Goal: Navigation & Orientation: Find specific page/section

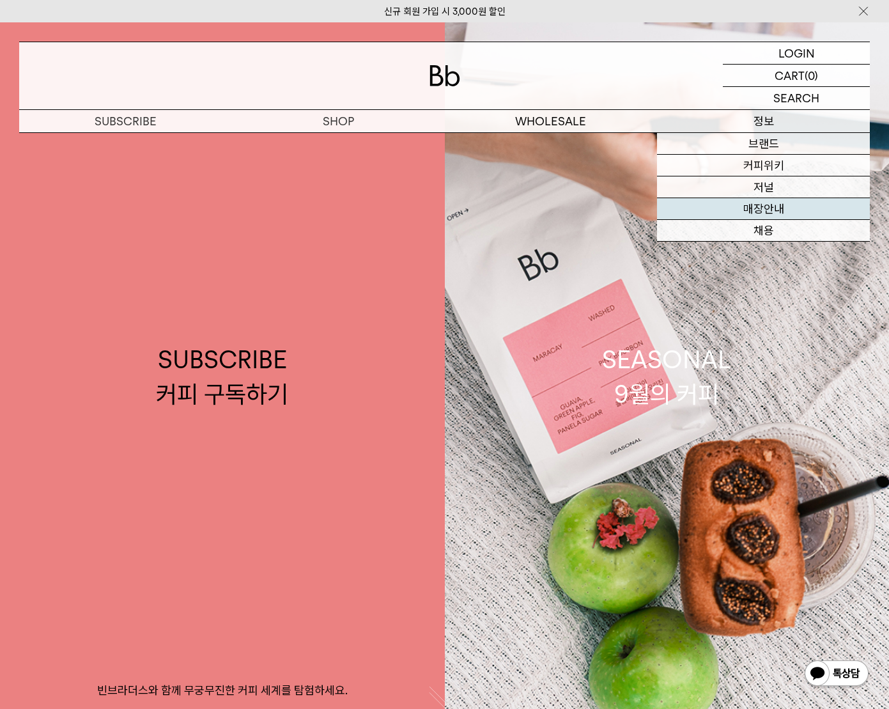
click at [775, 208] on link "매장안내" at bounding box center [763, 209] width 213 height 22
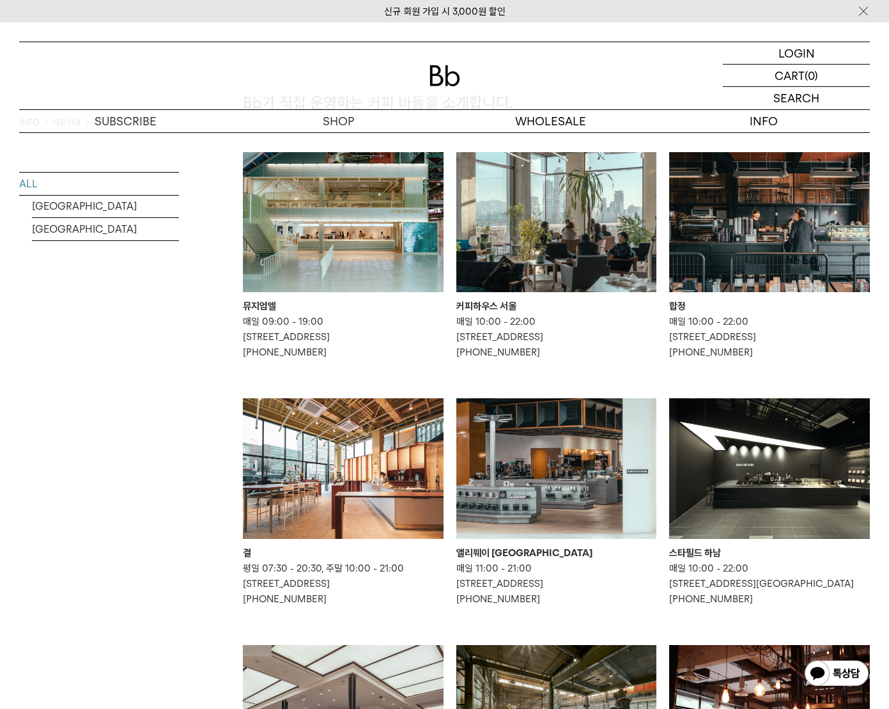
scroll to position [64, 0]
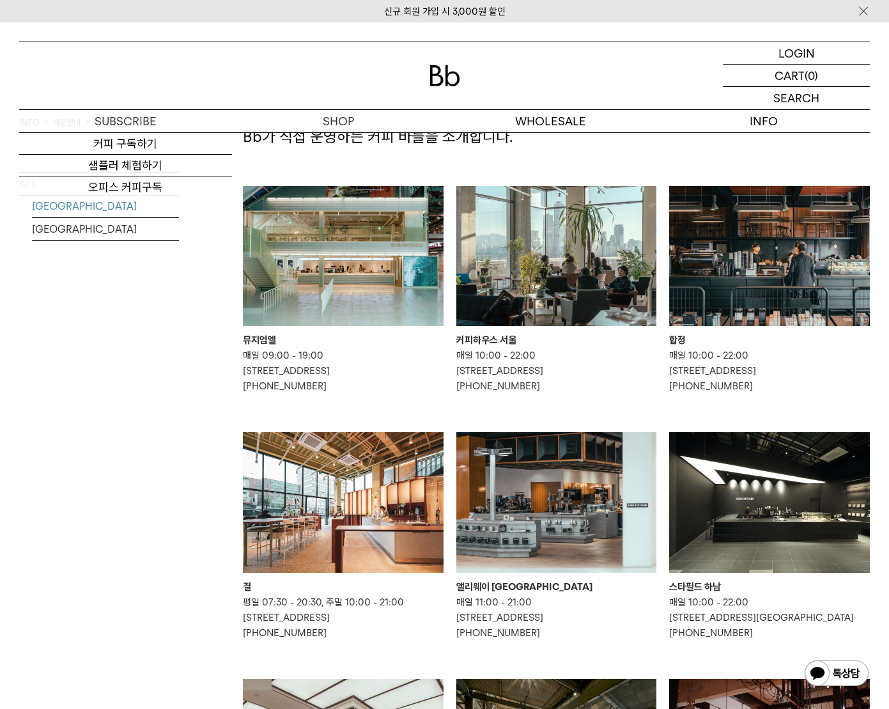
click at [92, 208] on link "[GEOGRAPHIC_DATA]" at bounding box center [105, 206] width 147 height 22
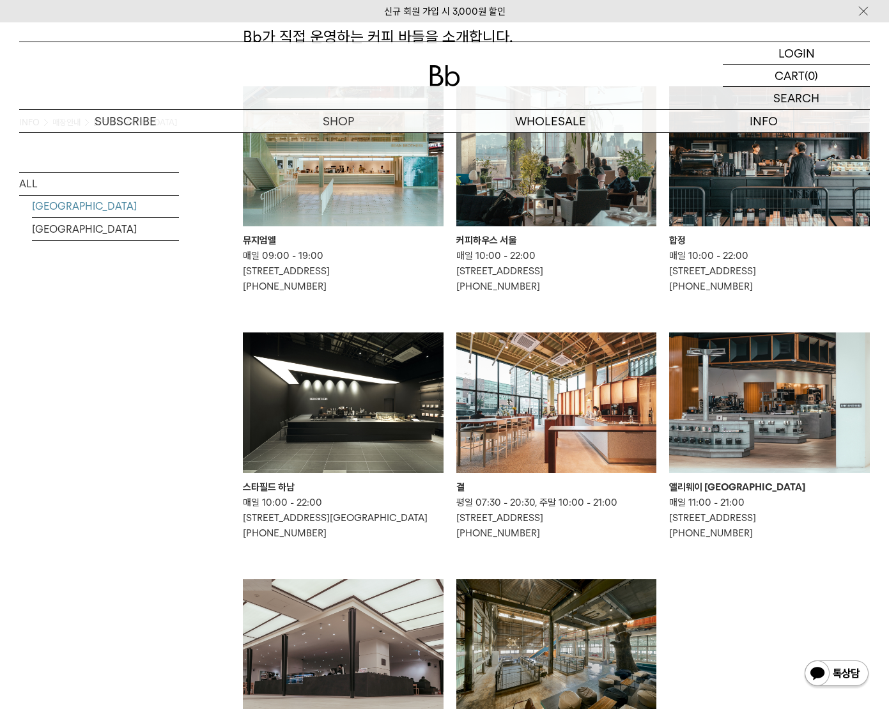
scroll to position [128, 0]
